Goal: Entertainment & Leisure: Browse casually

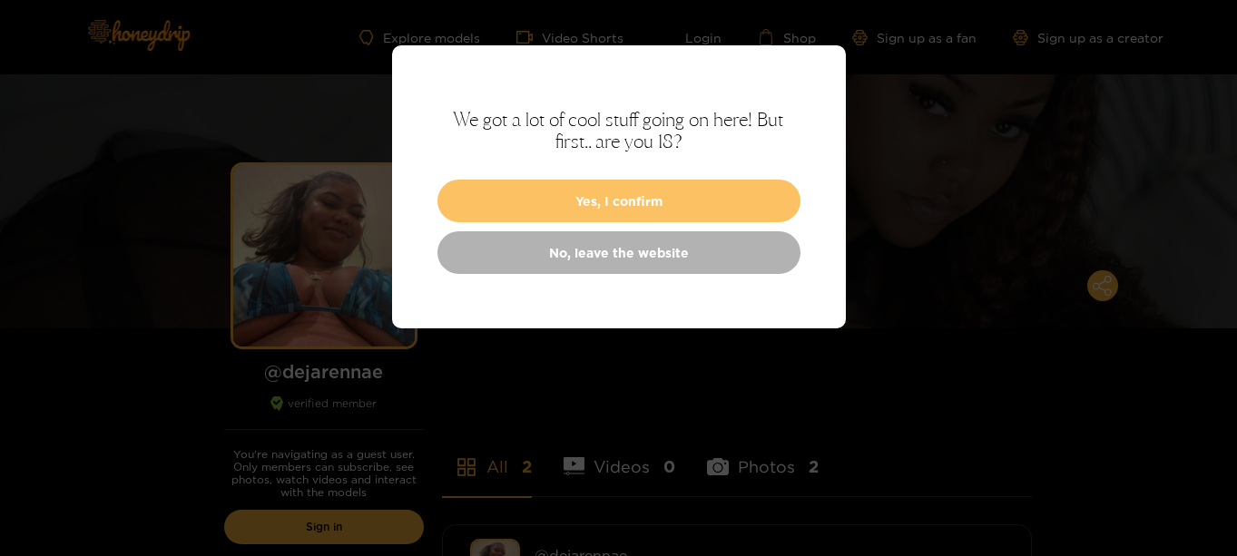
click at [521, 195] on button "Yes, I confirm" at bounding box center [618, 201] width 363 height 43
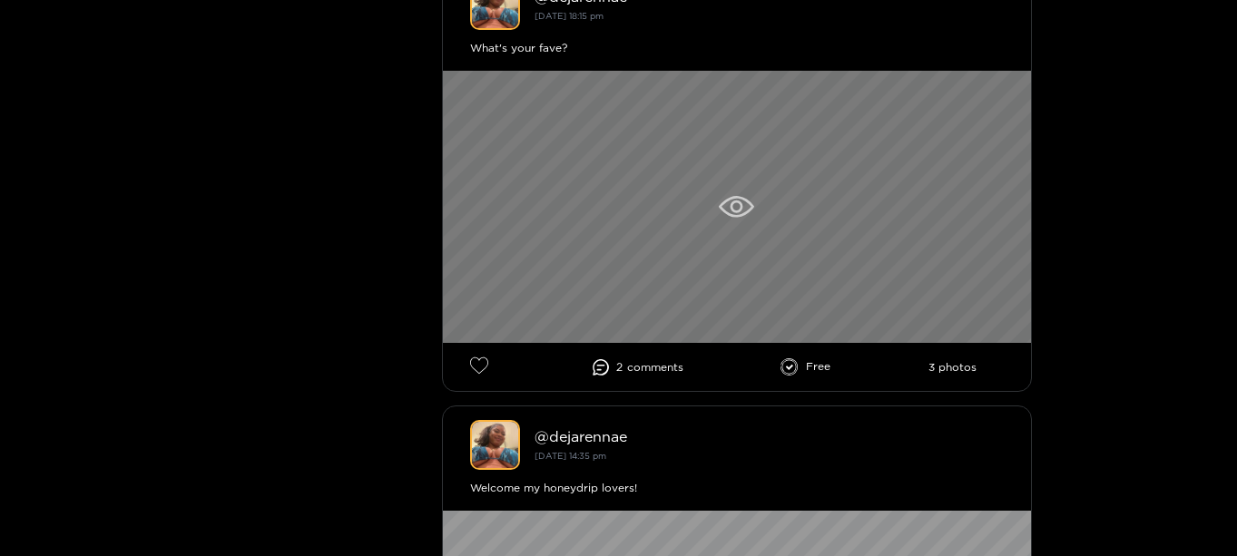
scroll to position [45, 0]
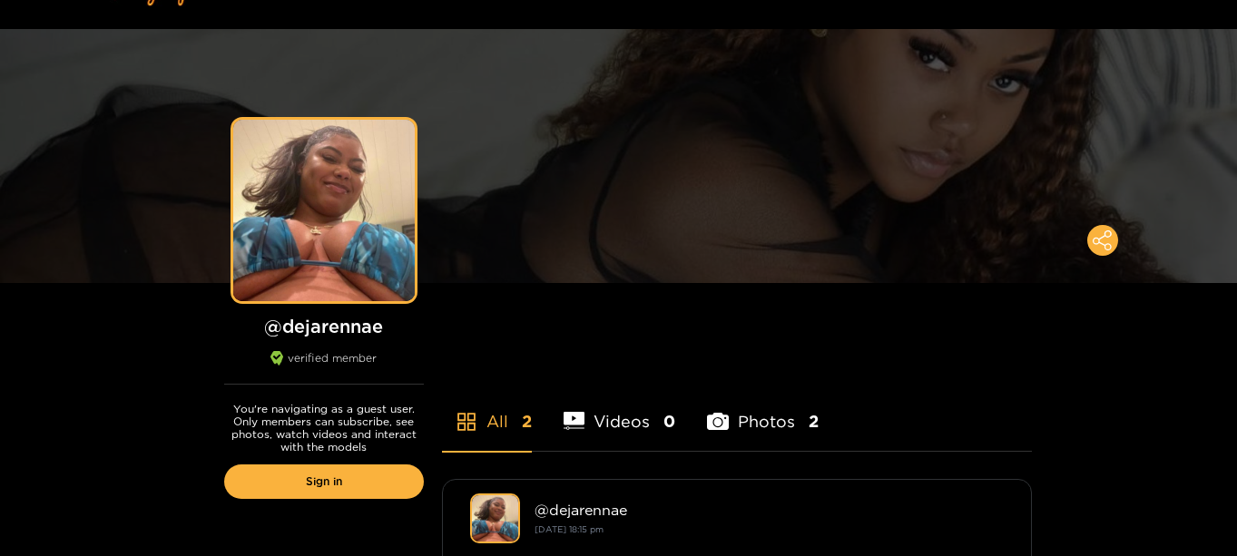
click at [610, 418] on li "Videos 0" at bounding box center [619, 410] width 113 height 82
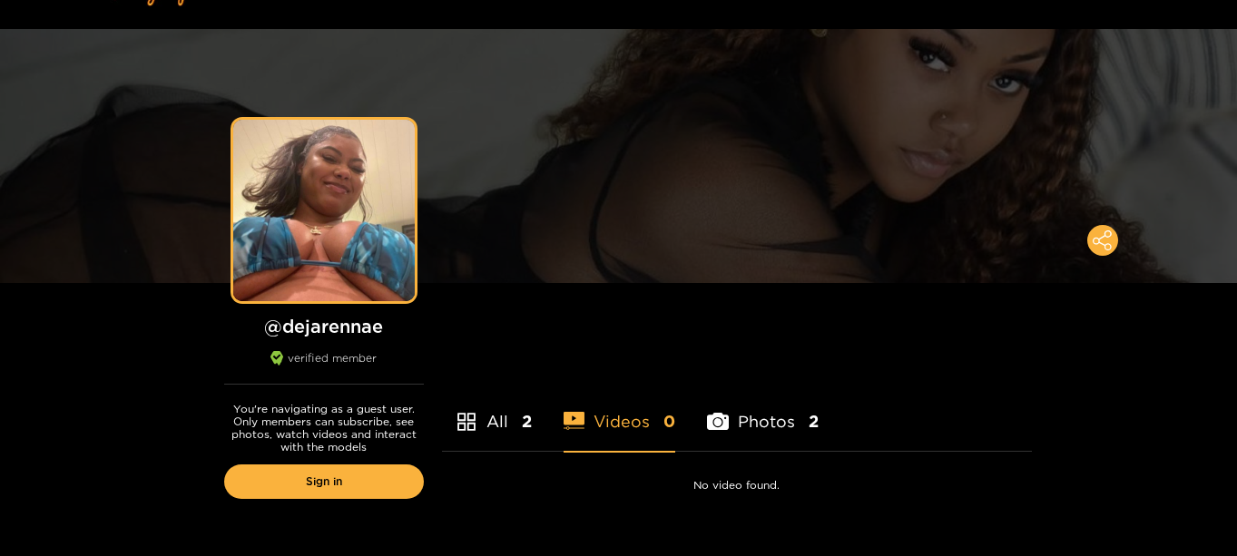
click at [495, 425] on li "All 2" at bounding box center [487, 410] width 90 height 82
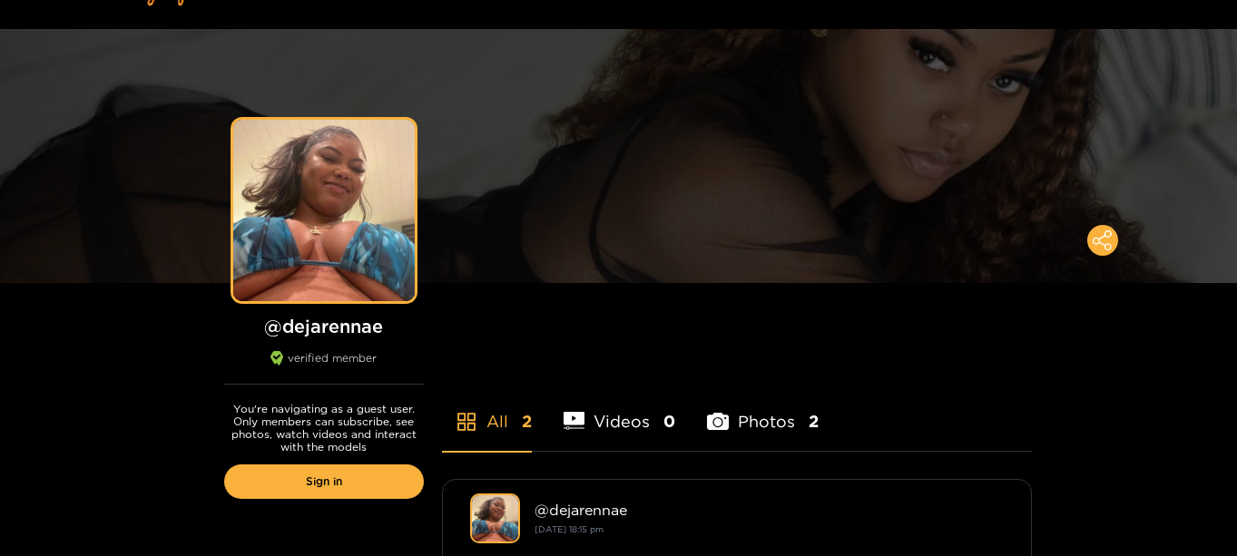
click at [749, 426] on li "Photos 2" at bounding box center [763, 410] width 112 height 82
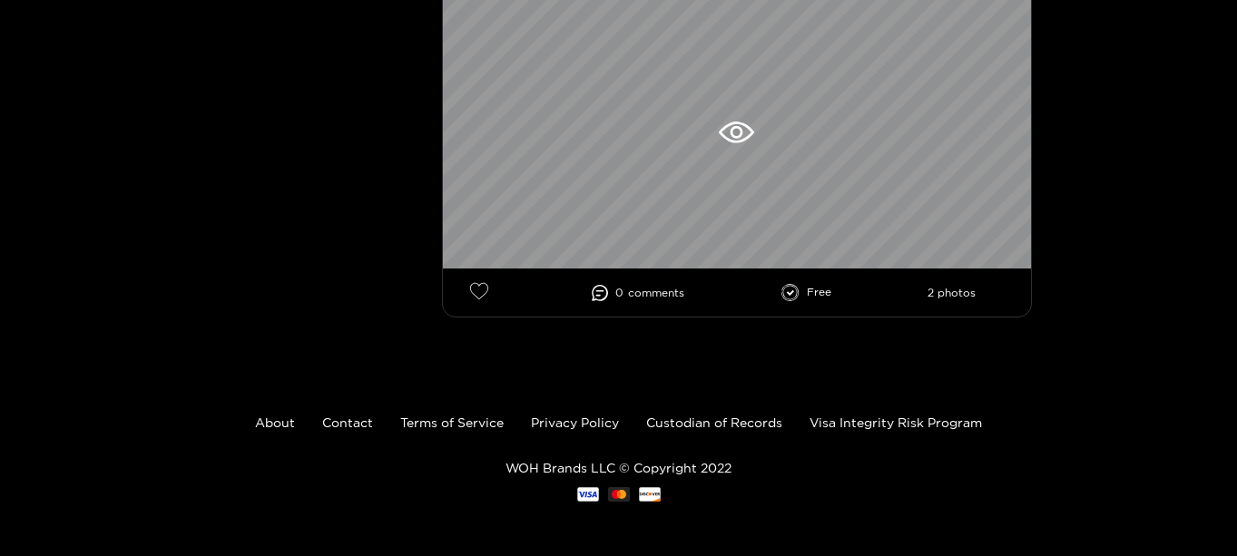
scroll to position [559, 0]
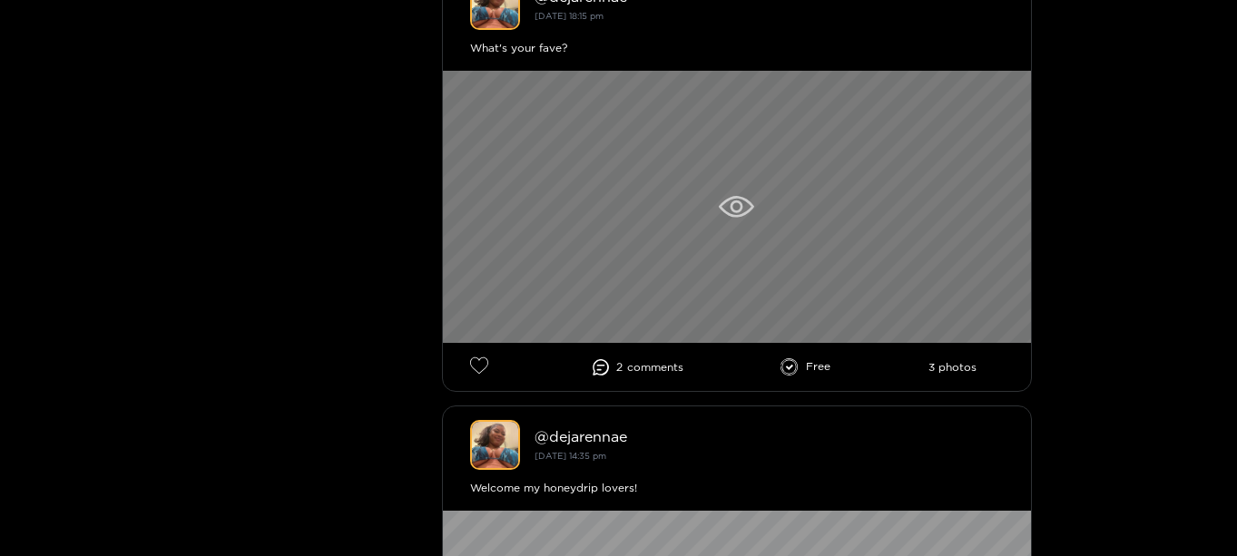
click at [726, 206] on icon at bounding box center [736, 207] width 35 height 22
